Goal: Complete application form

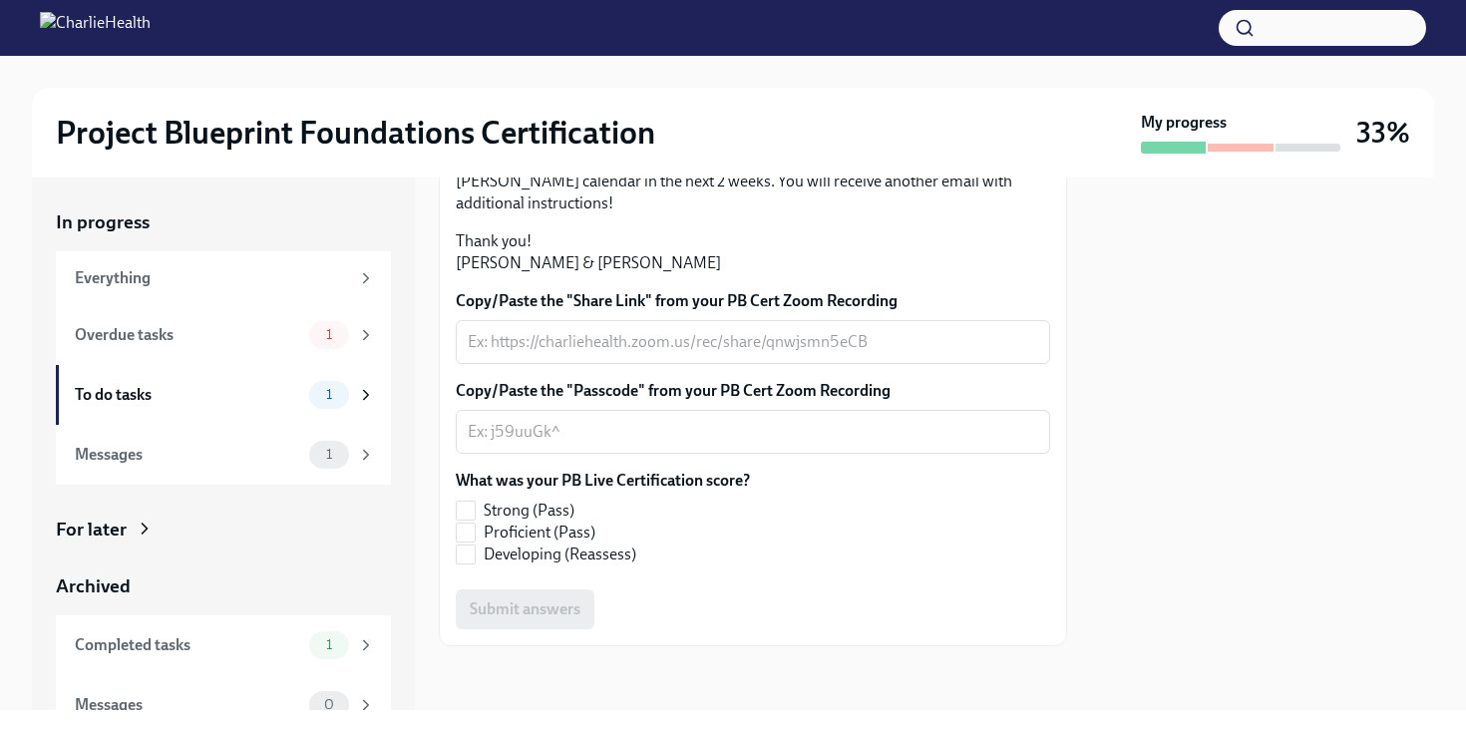
scroll to position [538, 0]
click at [471, 542] on input "Proficient (Pass)" at bounding box center [466, 533] width 18 height 18
checkbox input "true"
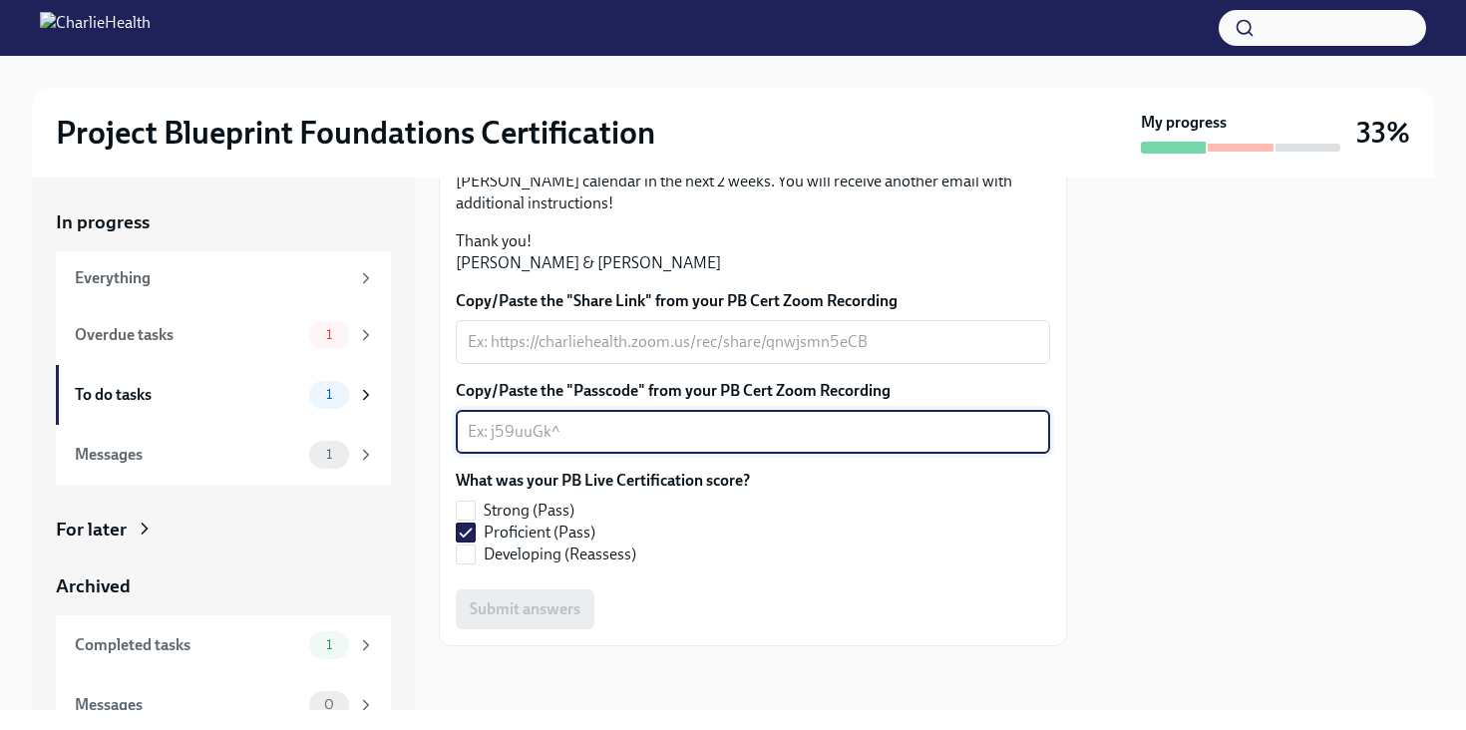
click at [566, 444] on textarea "Copy/Paste the "Passcode" from your PB Cert Zoom Recording" at bounding box center [753, 432] width 571 height 24
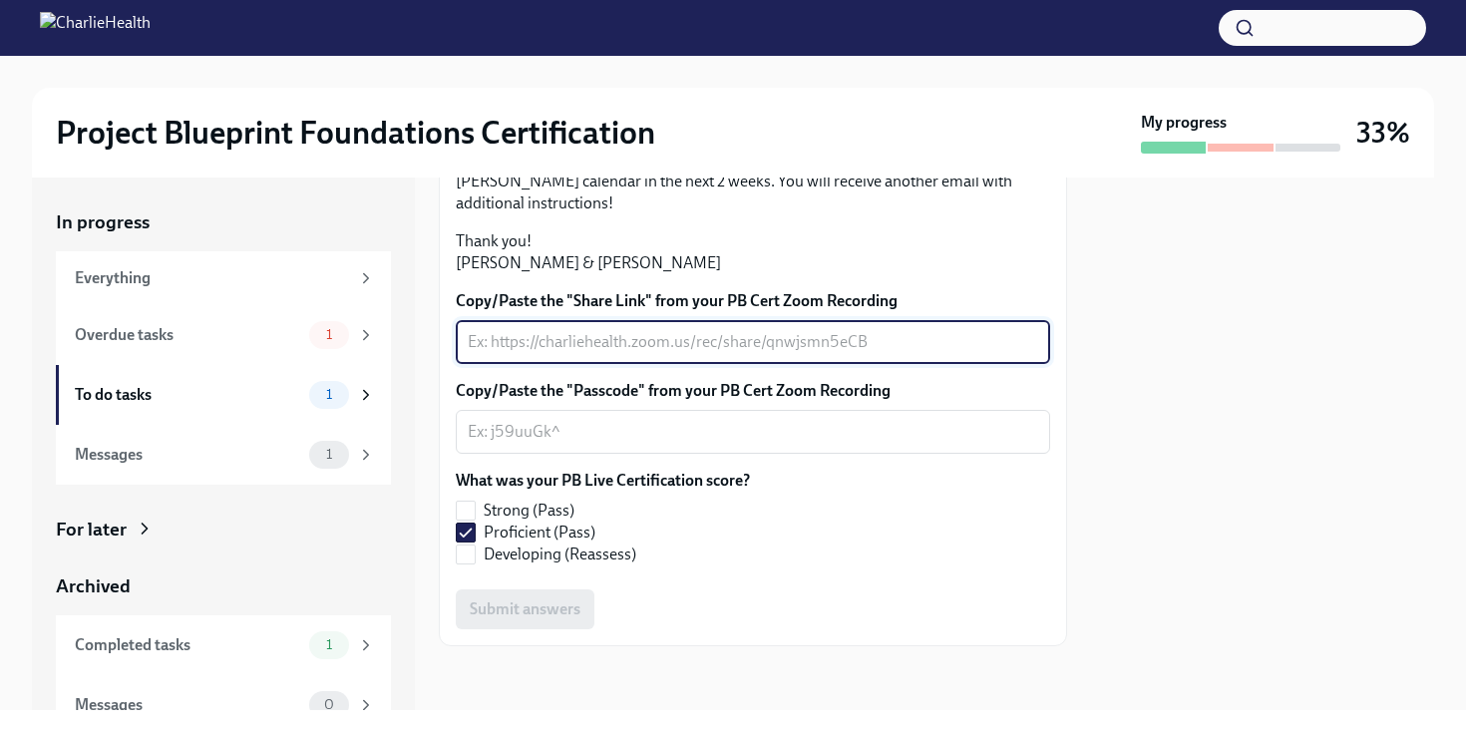
click at [533, 354] on textarea "Copy/Paste the "Share Link" from your PB Cert Zoom Recording" at bounding box center [753, 342] width 571 height 24
click at [526, 444] on textarea "Copy/Paste the "Passcode" from your PB Cert Zoom Recording" at bounding box center [753, 432] width 571 height 24
click at [476, 354] on textarea "not recorded" at bounding box center [753, 342] width 571 height 24
click at [561, 354] on textarea "no recorded" at bounding box center [753, 342] width 571 height 24
type textarea "no recording found"
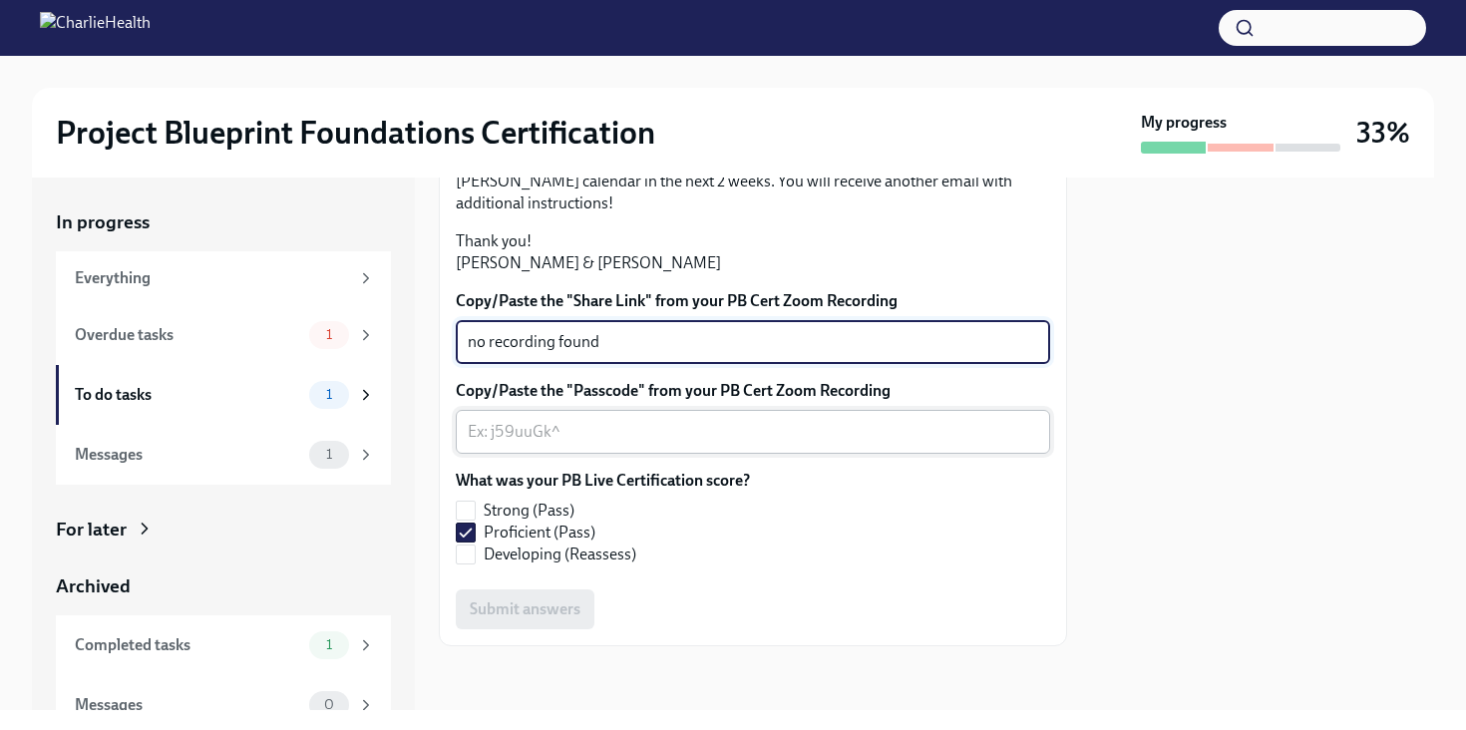
click at [535, 444] on textarea "Copy/Paste the "Passcode" from your PB Cert Zoom Recording" at bounding box center [753, 432] width 571 height 24
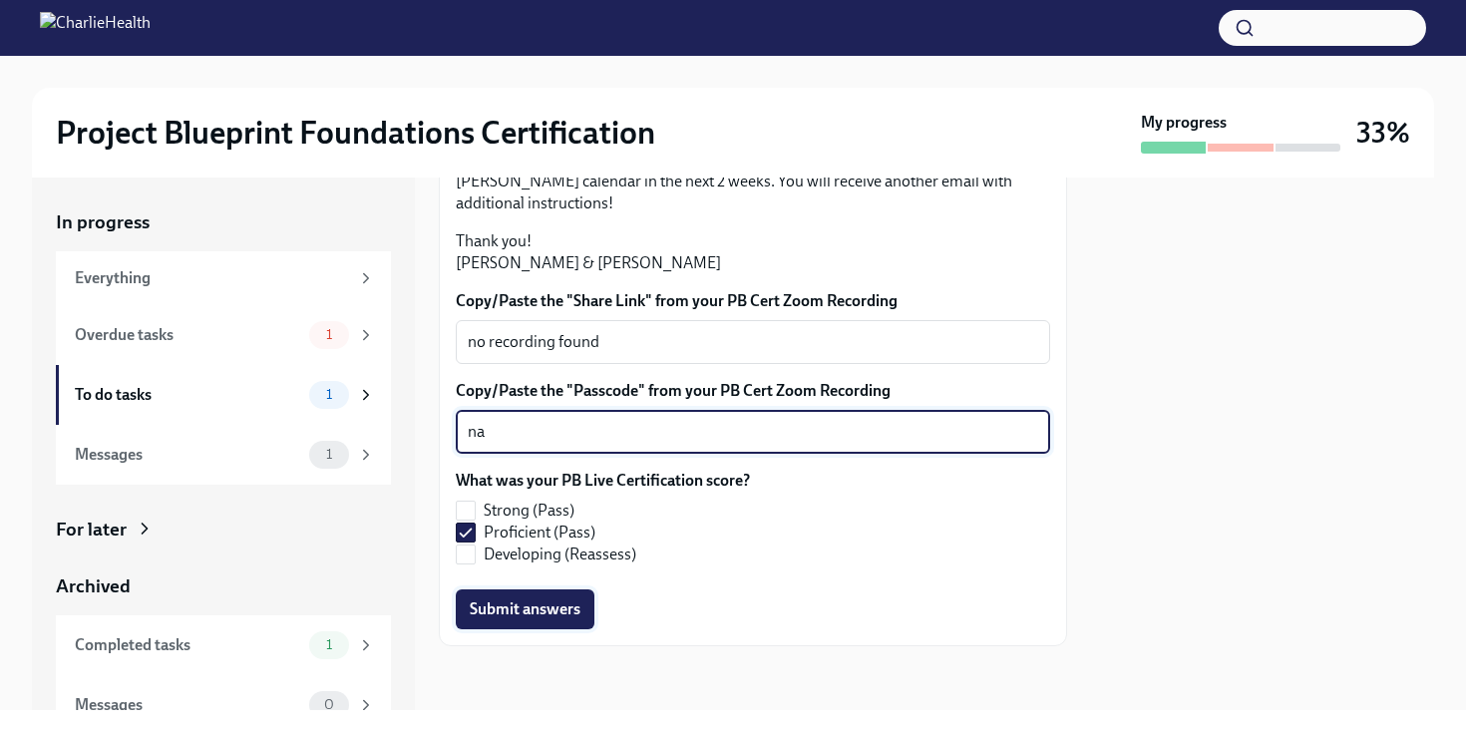
type textarea "na"
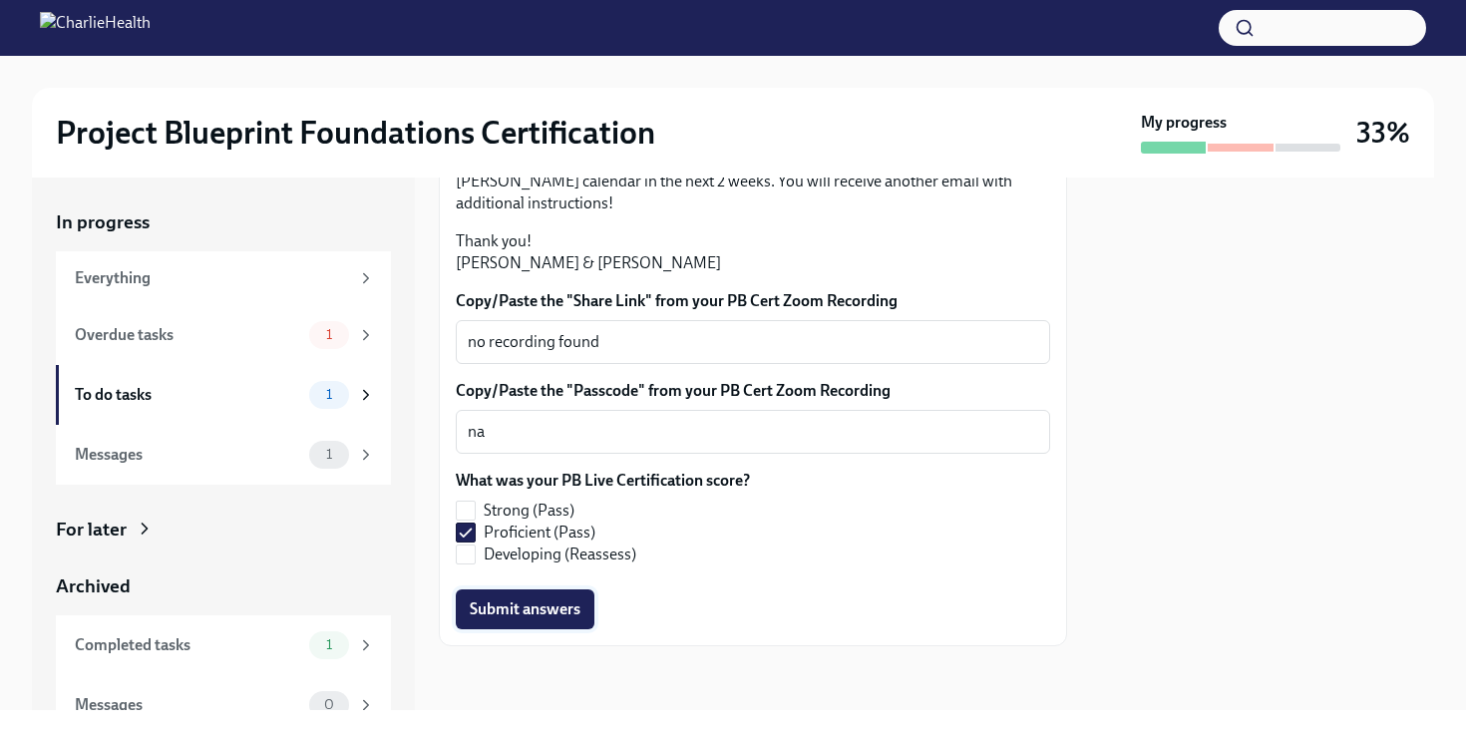
click at [512, 619] on span "Submit answers" at bounding box center [525, 610] width 111 height 20
